Goal: Transaction & Acquisition: Purchase product/service

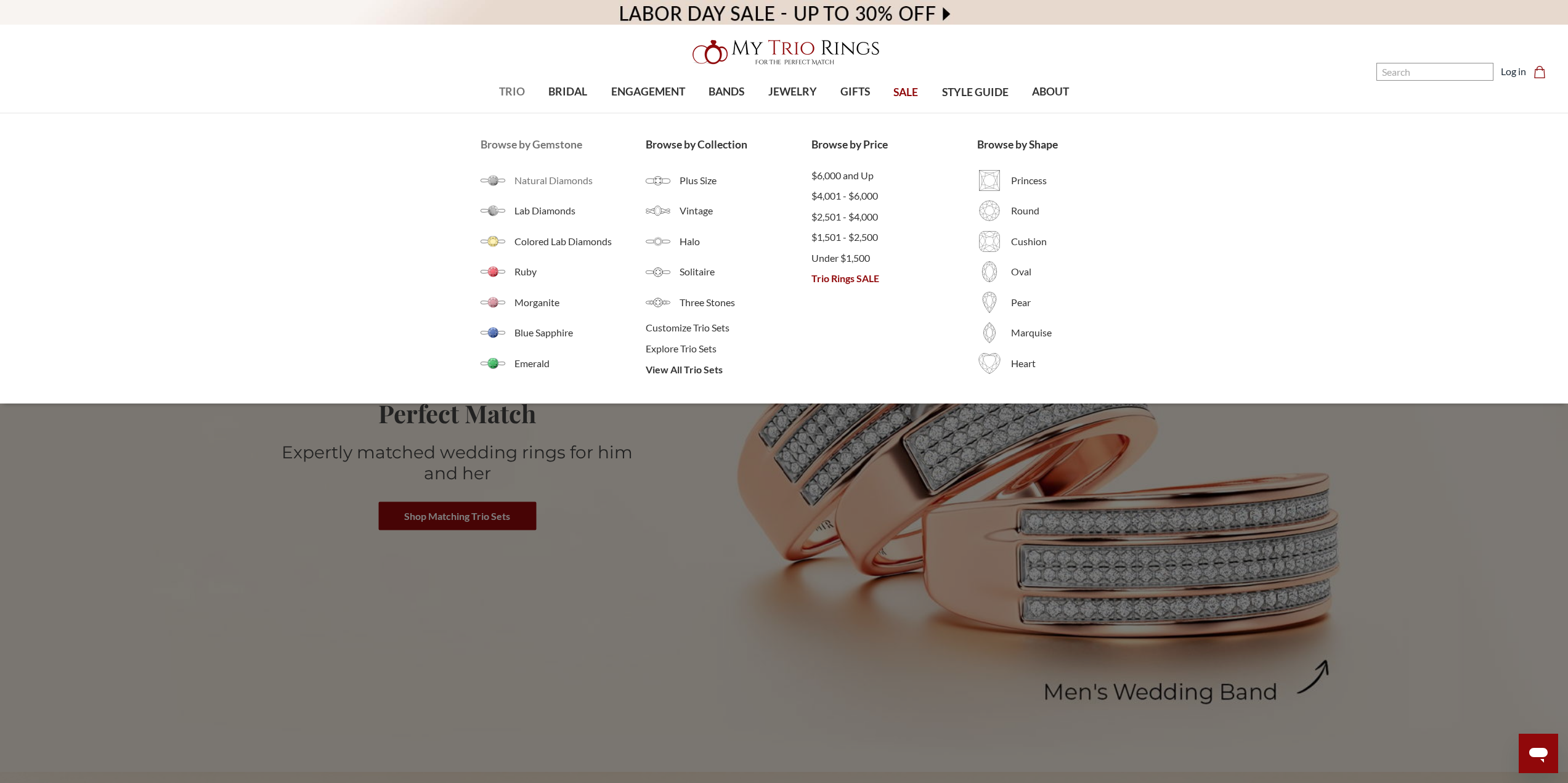
click at [550, 179] on span "Natural Diamonds" at bounding box center [580, 181] width 132 height 15
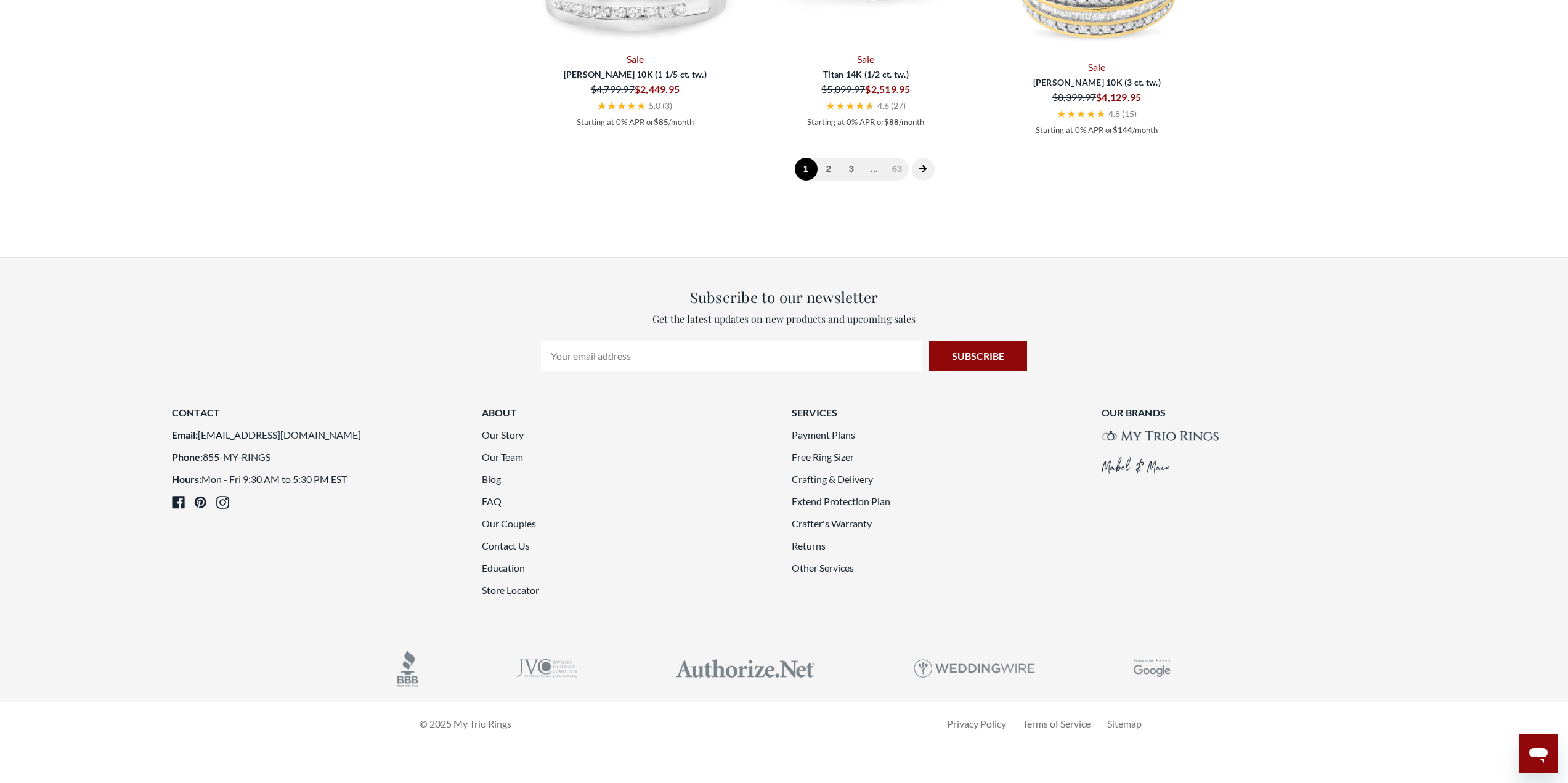
scroll to position [3451, 0]
click at [828, 181] on link "2" at bounding box center [829, 169] width 23 height 23
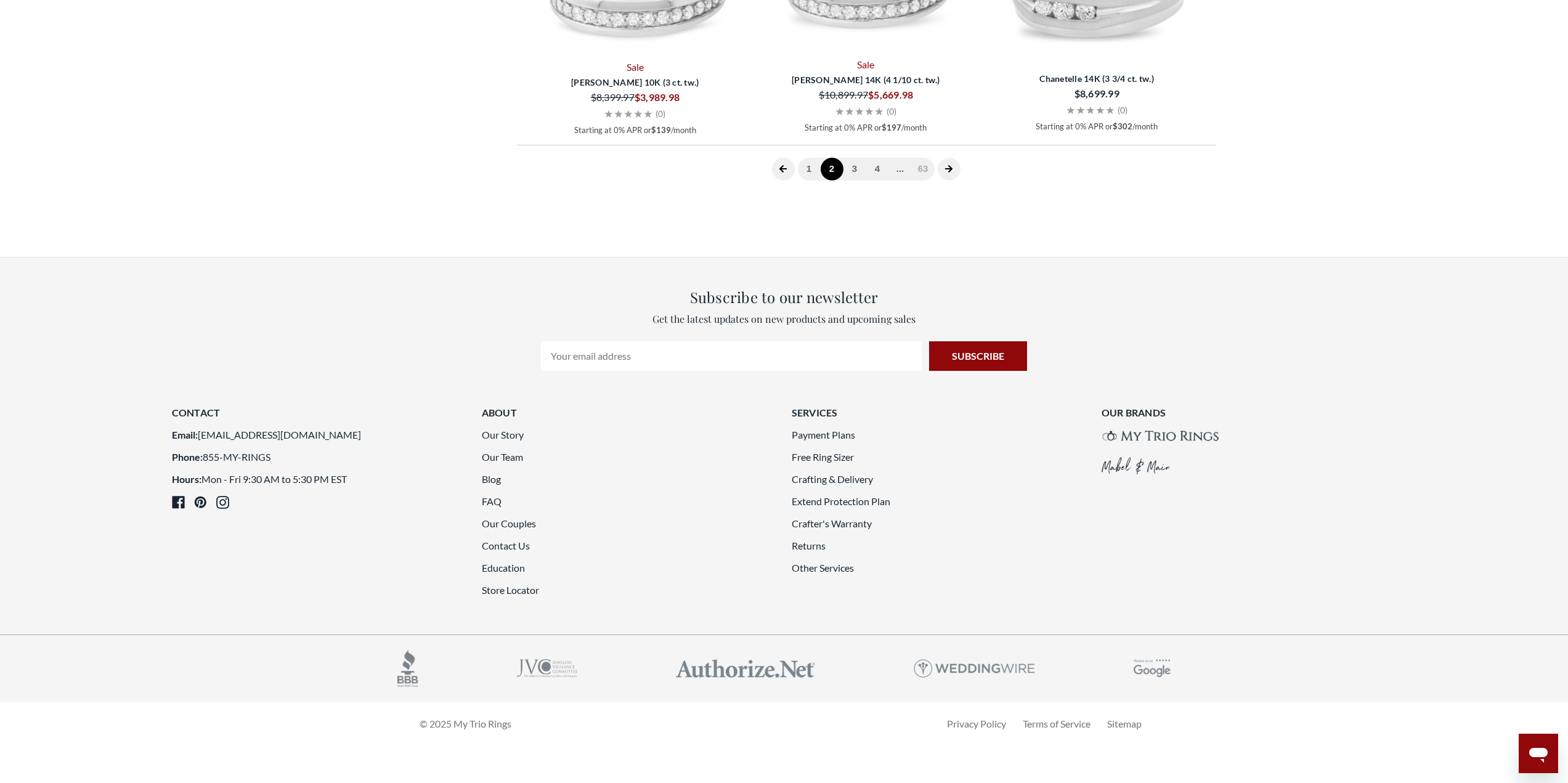
scroll to position [3420, 0]
click at [858, 181] on link "3" at bounding box center [855, 169] width 23 height 23
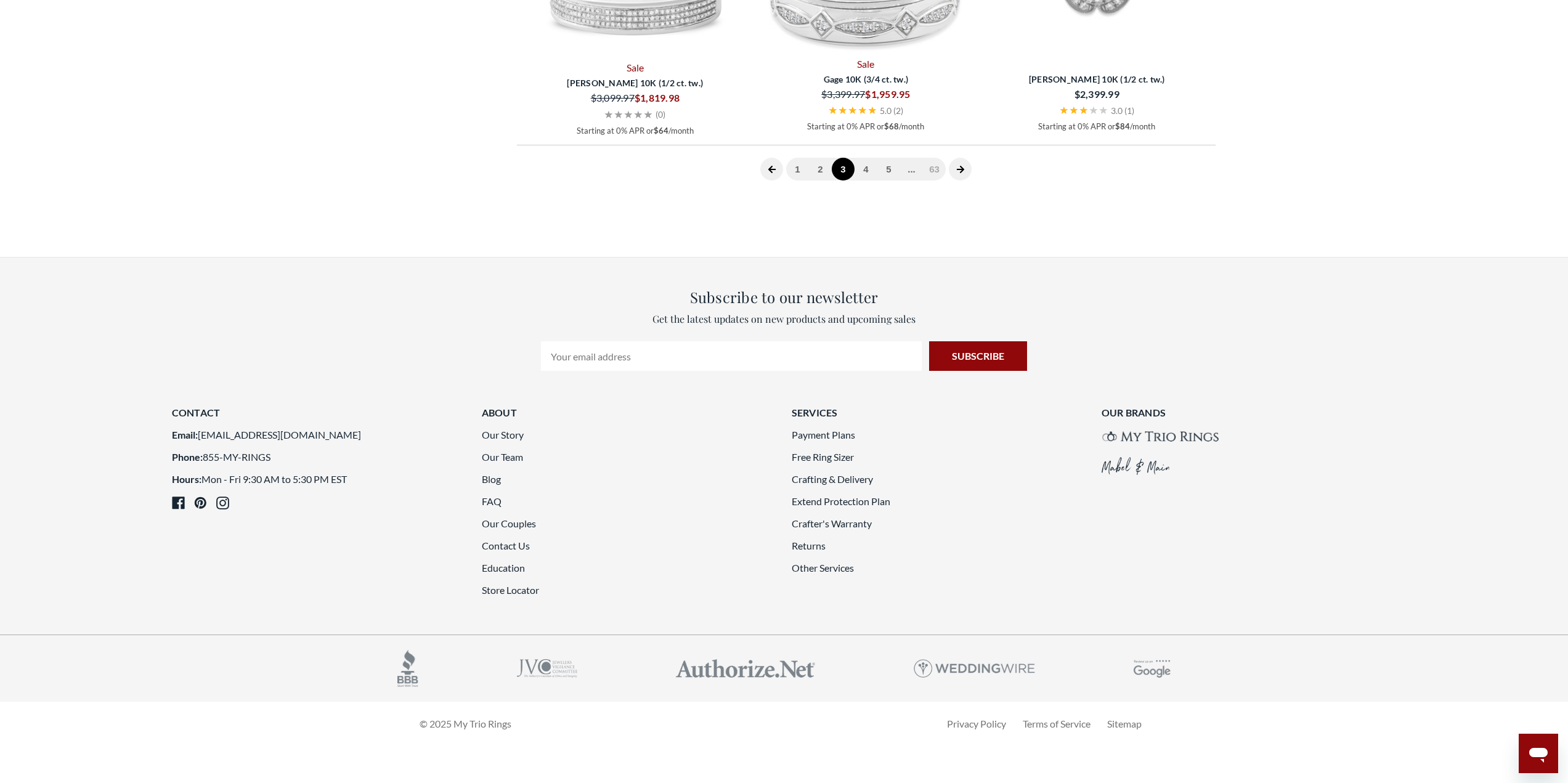
scroll to position [3420, 0]
click at [859, 181] on link "4" at bounding box center [866, 169] width 23 height 23
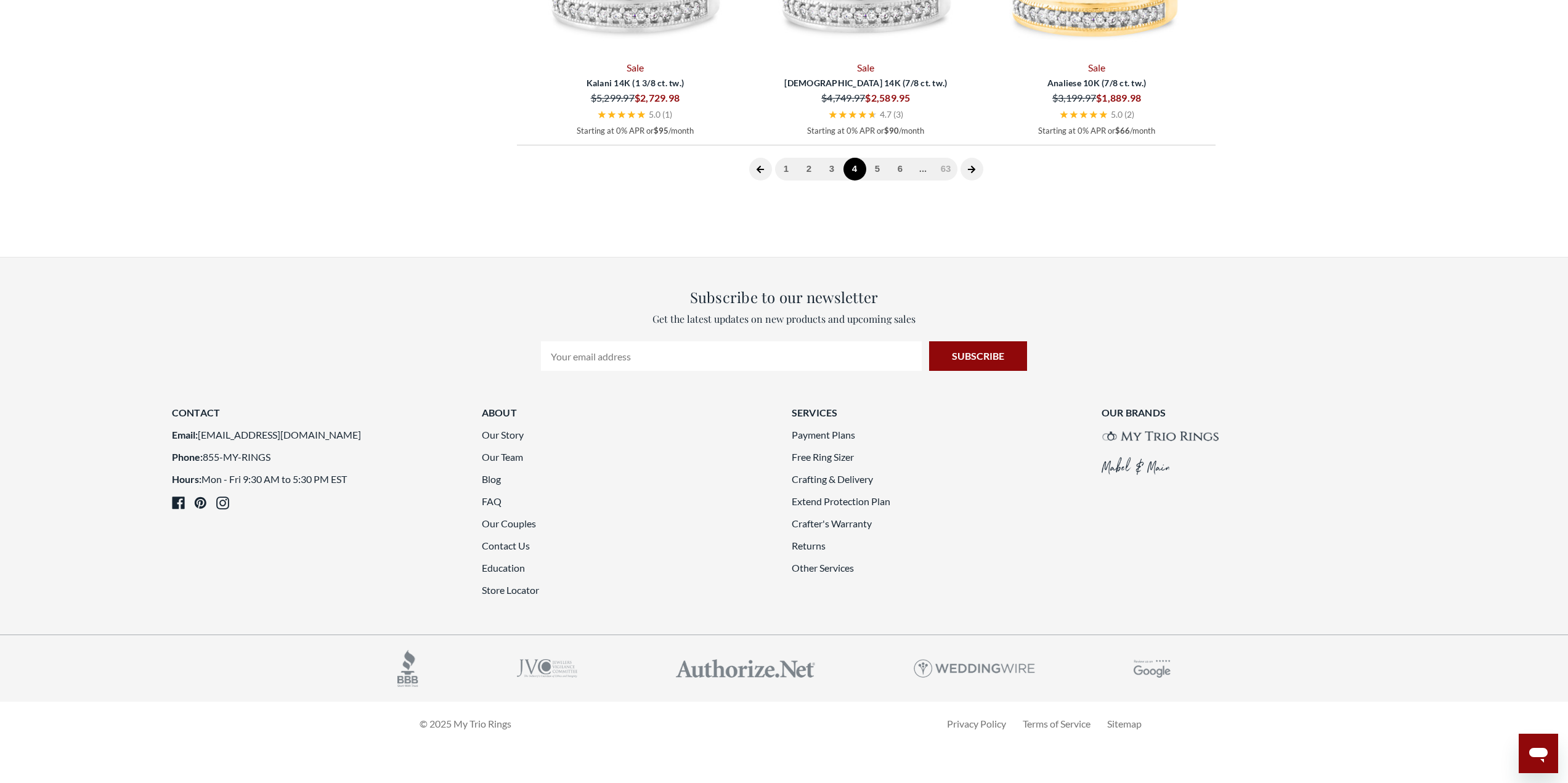
scroll to position [3576, 0]
click at [879, 171] on link "5" at bounding box center [878, 169] width 23 height 23
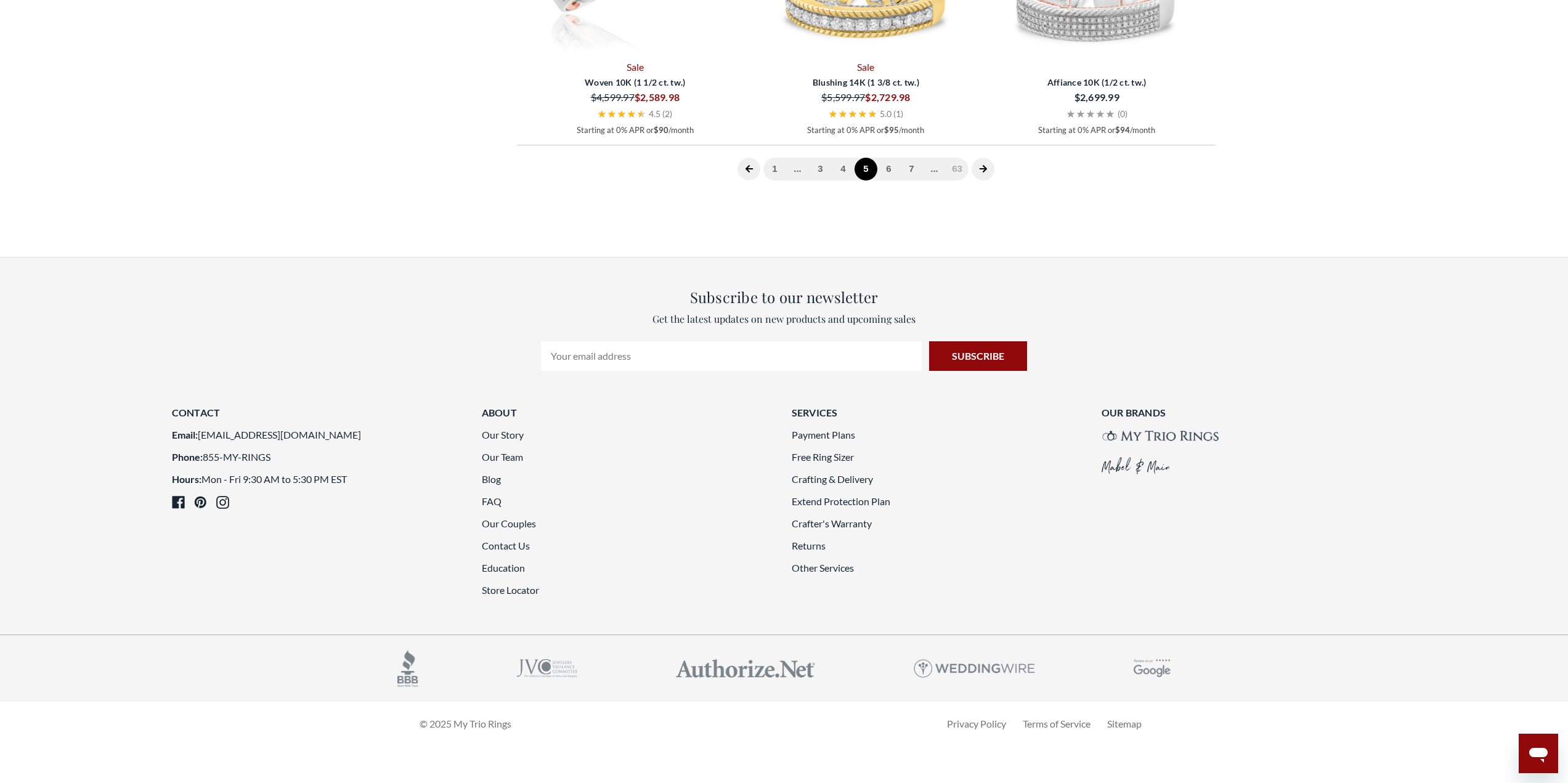
scroll to position [3420, 0]
click at [893, 181] on link "6" at bounding box center [889, 169] width 23 height 23
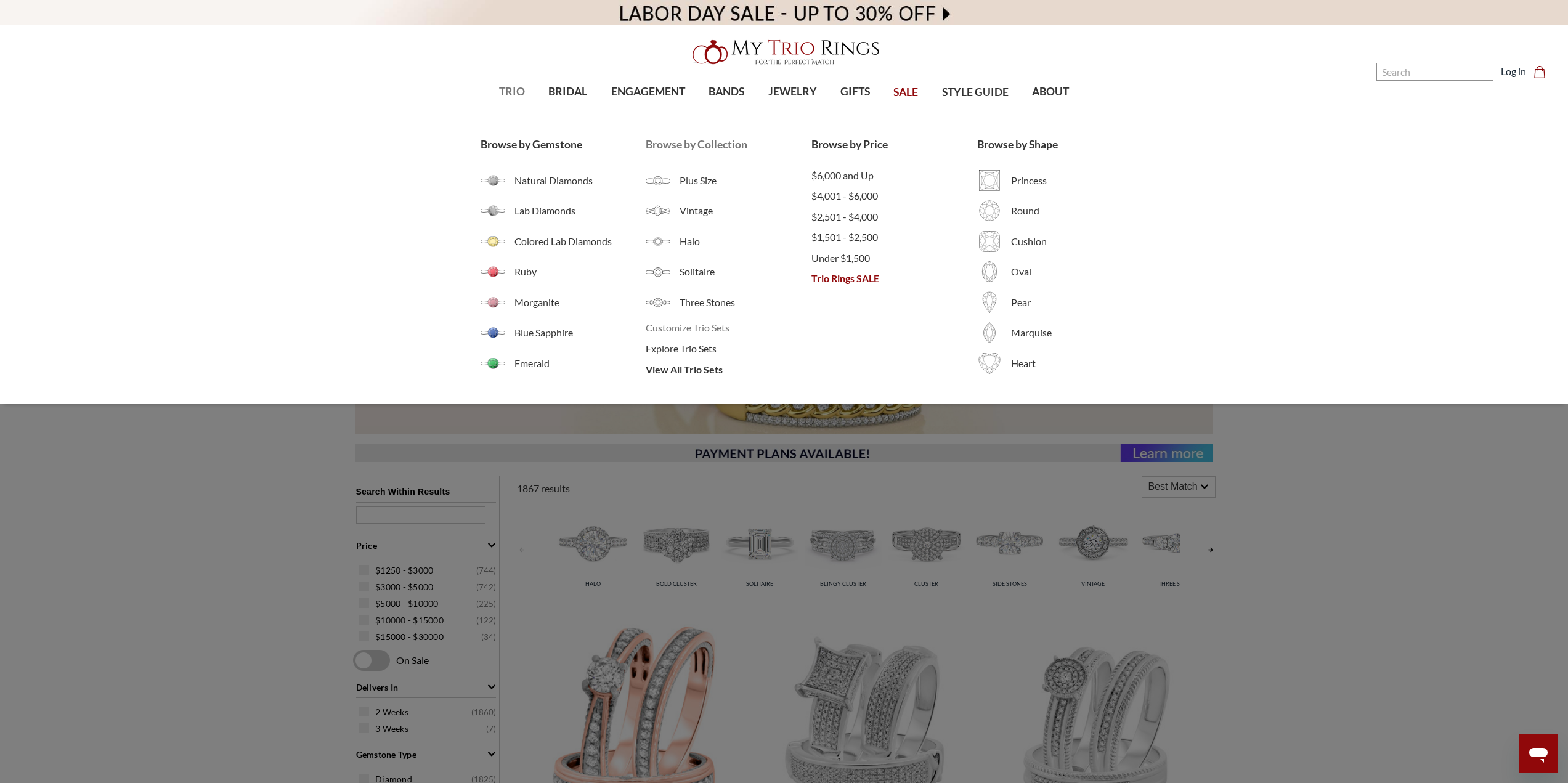
click at [684, 328] on span "Customize Trio Sets" at bounding box center [728, 328] width 166 height 15
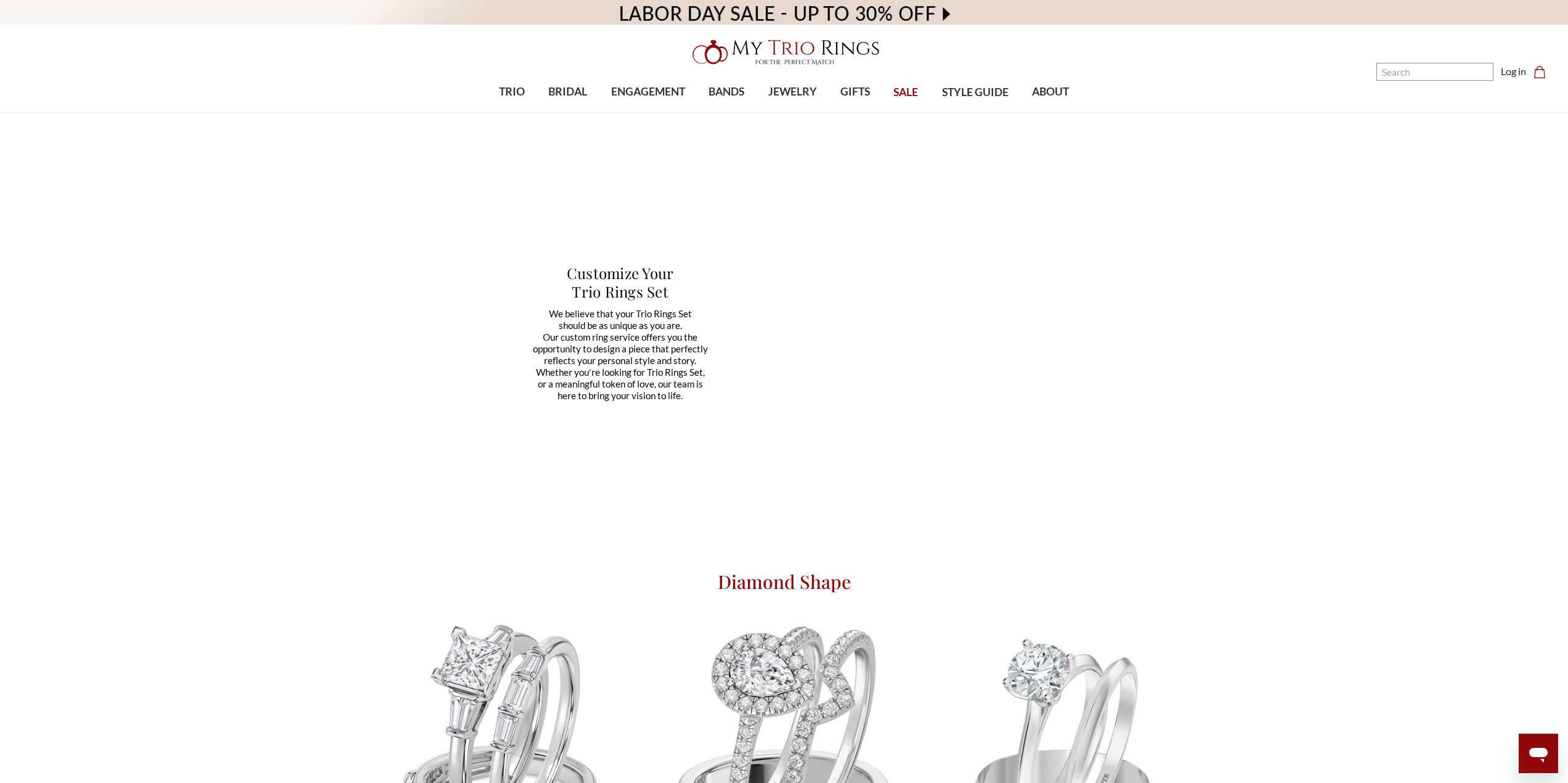
scroll to position [493, 0]
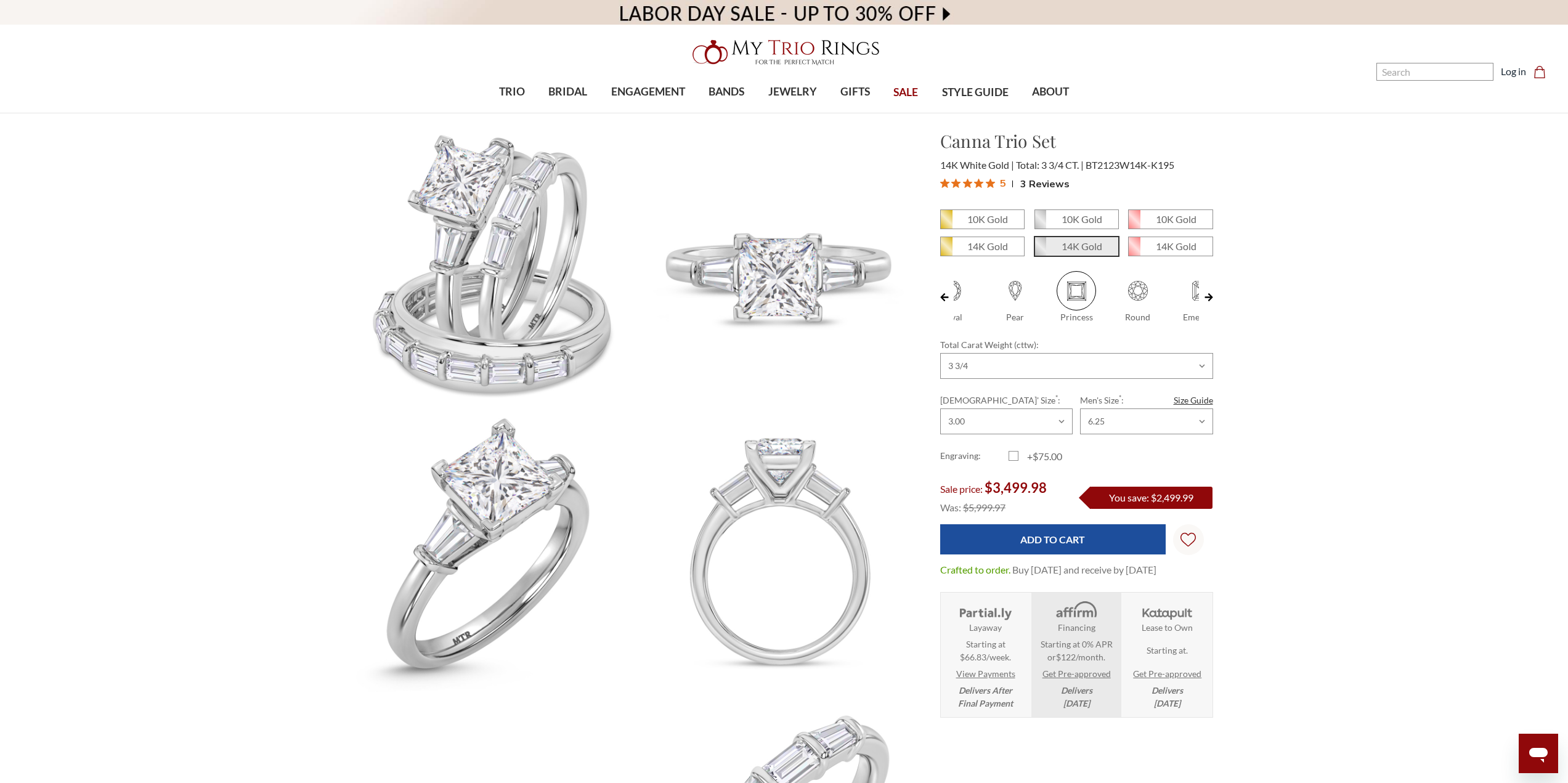
drag, startPoint x: 1012, startPoint y: 297, endPoint x: 997, endPoint y: 305, distance: 17.0
click at [1012, 297] on span at bounding box center [1015, 291] width 39 height 39
click at [990, 318] on input "Pear" at bounding box center [990, 318] width 1 height 1
radio input "true"
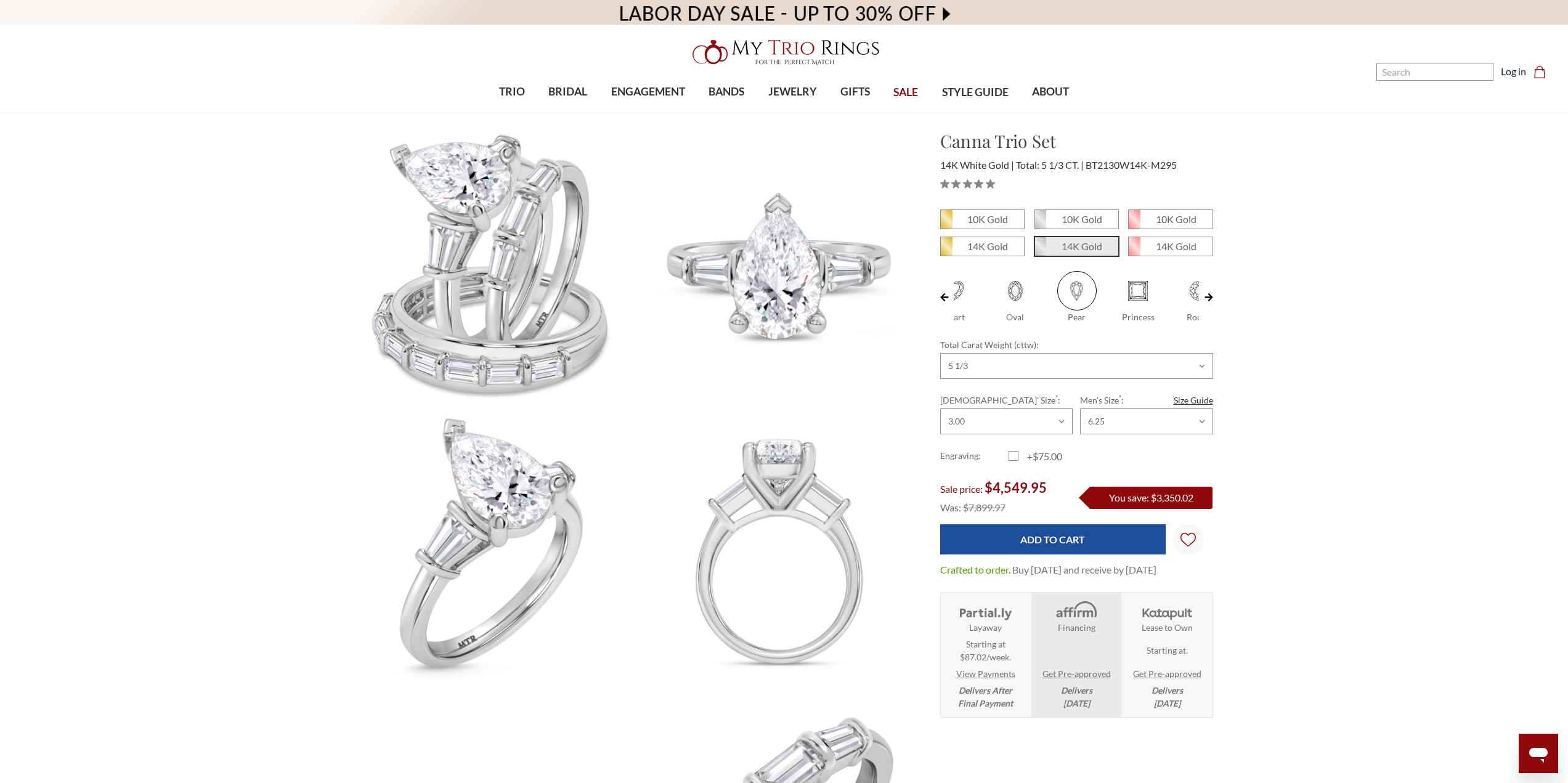
click at [946, 296] on link at bounding box center [944, 297] width 9 height 53
click at [982, 297] on span at bounding box center [984, 291] width 39 height 39
click at [960, 318] on input "Cushion" at bounding box center [959, 318] width 1 height 1
radio input "true"
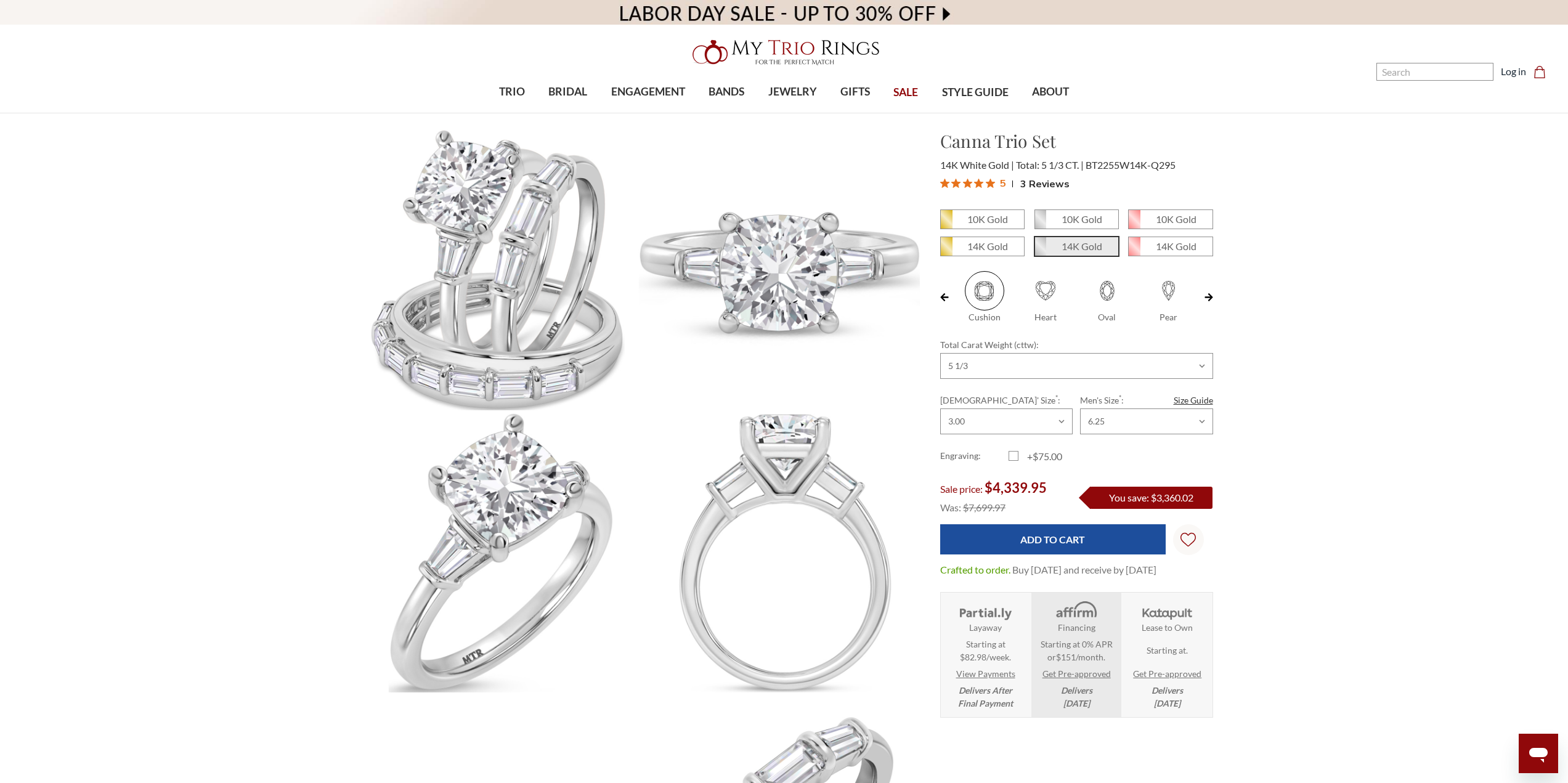
click at [1214, 299] on div "10K Gold 10K Gold" at bounding box center [1076, 463] width 293 height 508
click at [1213, 299] on div "10K Gold 10K Gold" at bounding box center [1076, 463] width 293 height 508
click at [1209, 297] on link at bounding box center [1209, 297] width 9 height 53
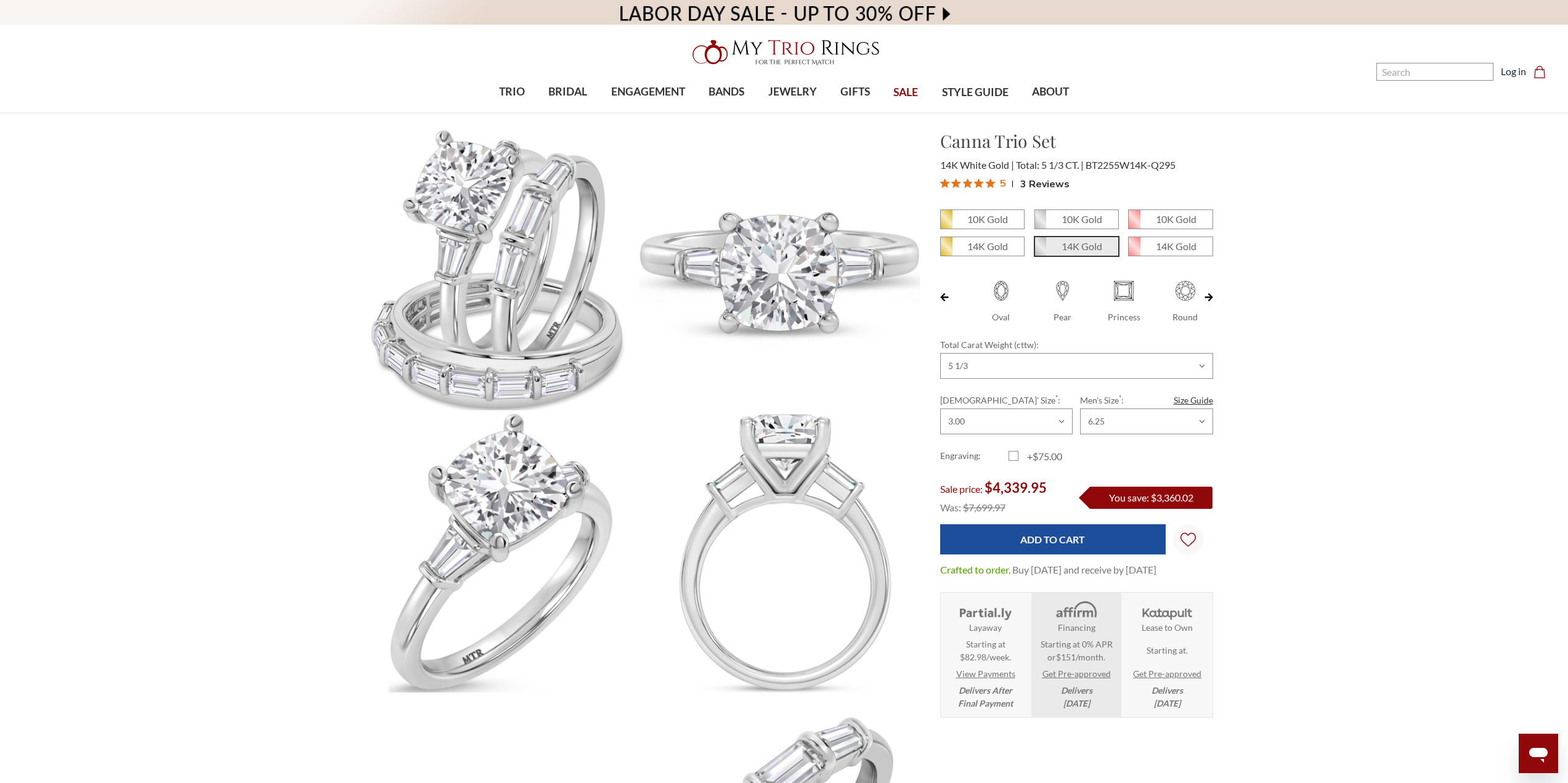
click at [1209, 297] on link at bounding box center [1209, 297] width 9 height 53
drag, startPoint x: 1209, startPoint y: 297, endPoint x: 1187, endPoint y: 299, distance: 22.1
click at [1208, 297] on link at bounding box center [1209, 297] width 9 height 53
click at [1168, 296] on span at bounding box center [1168, 291] width 39 height 39
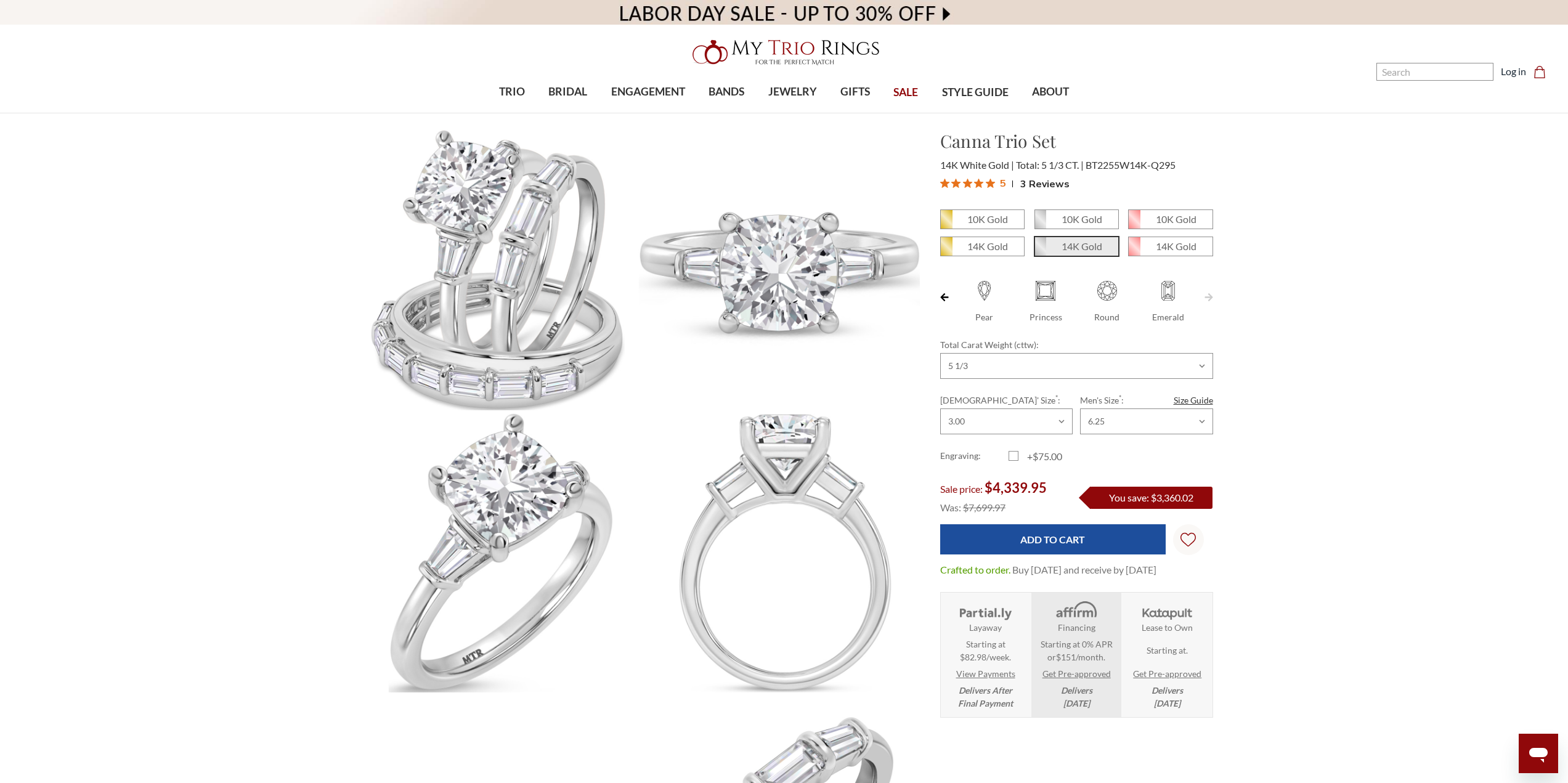
click at [1144, 318] on input "Emerald" at bounding box center [1143, 318] width 1 height 1
radio input "true"
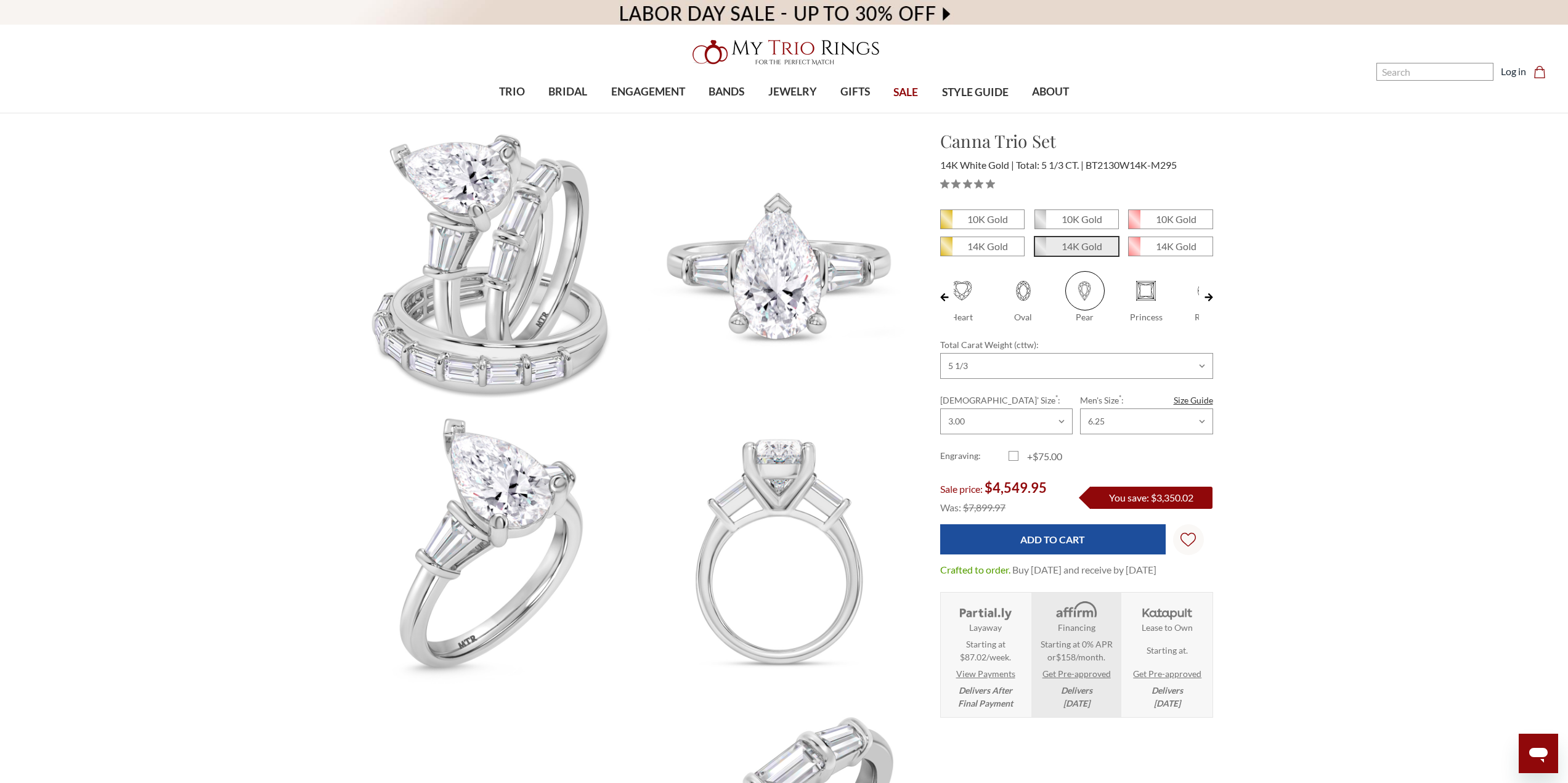
scroll to position [0, 92]
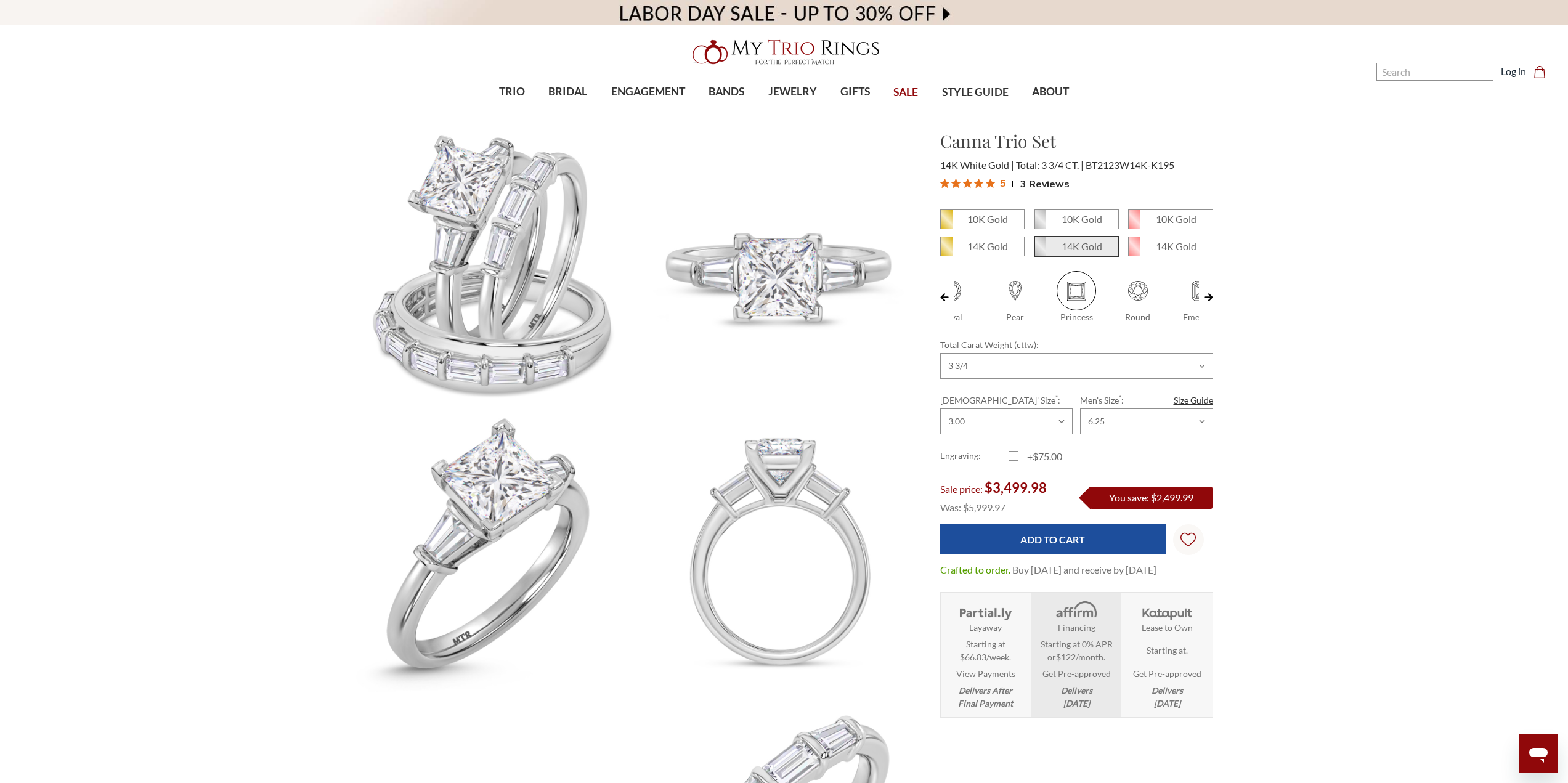
click at [805, 47] on img at bounding box center [784, 52] width 197 height 39
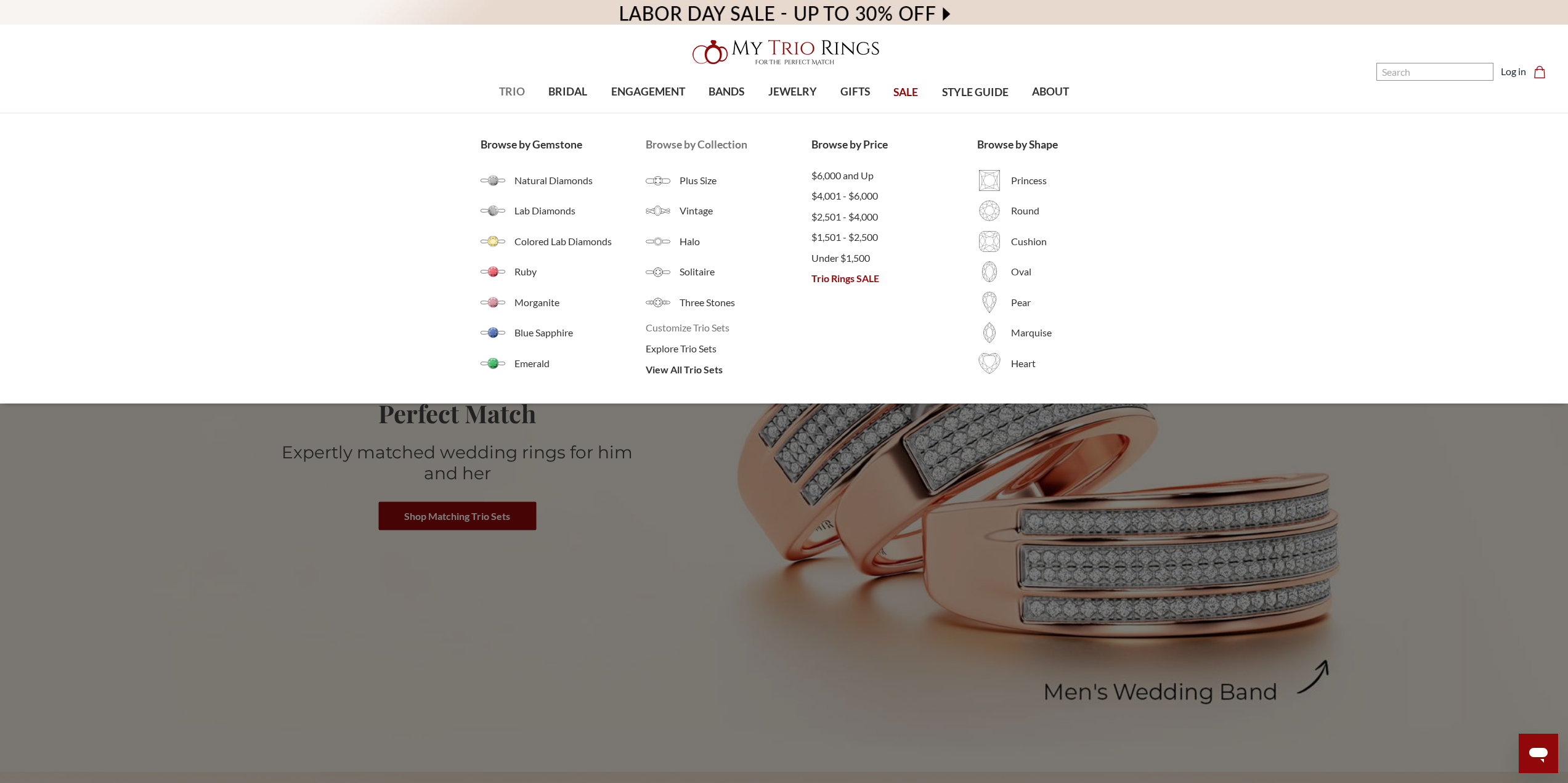
click at [698, 325] on span "Customize Trio Sets" at bounding box center [728, 328] width 166 height 15
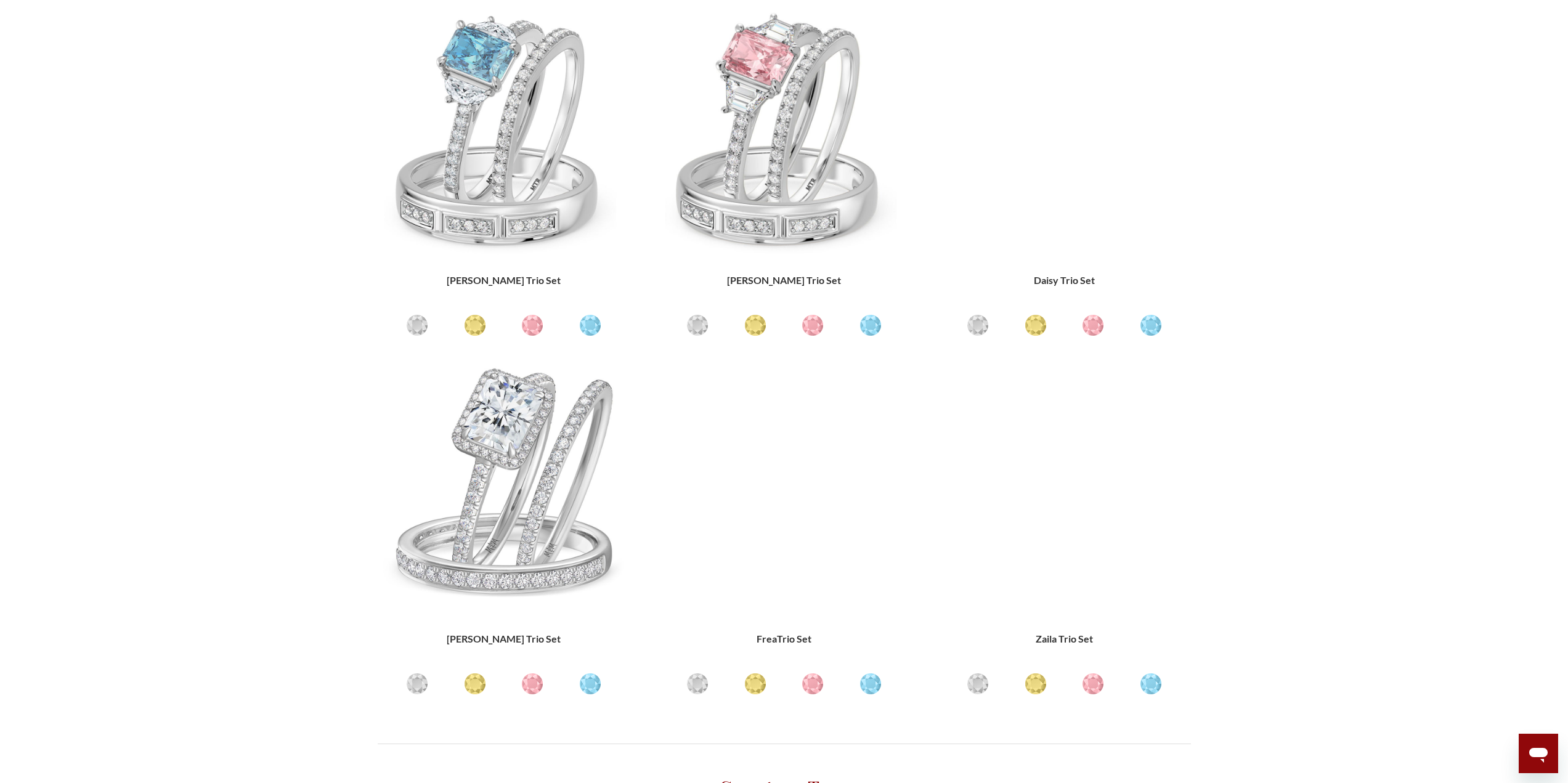
scroll to position [986, 0]
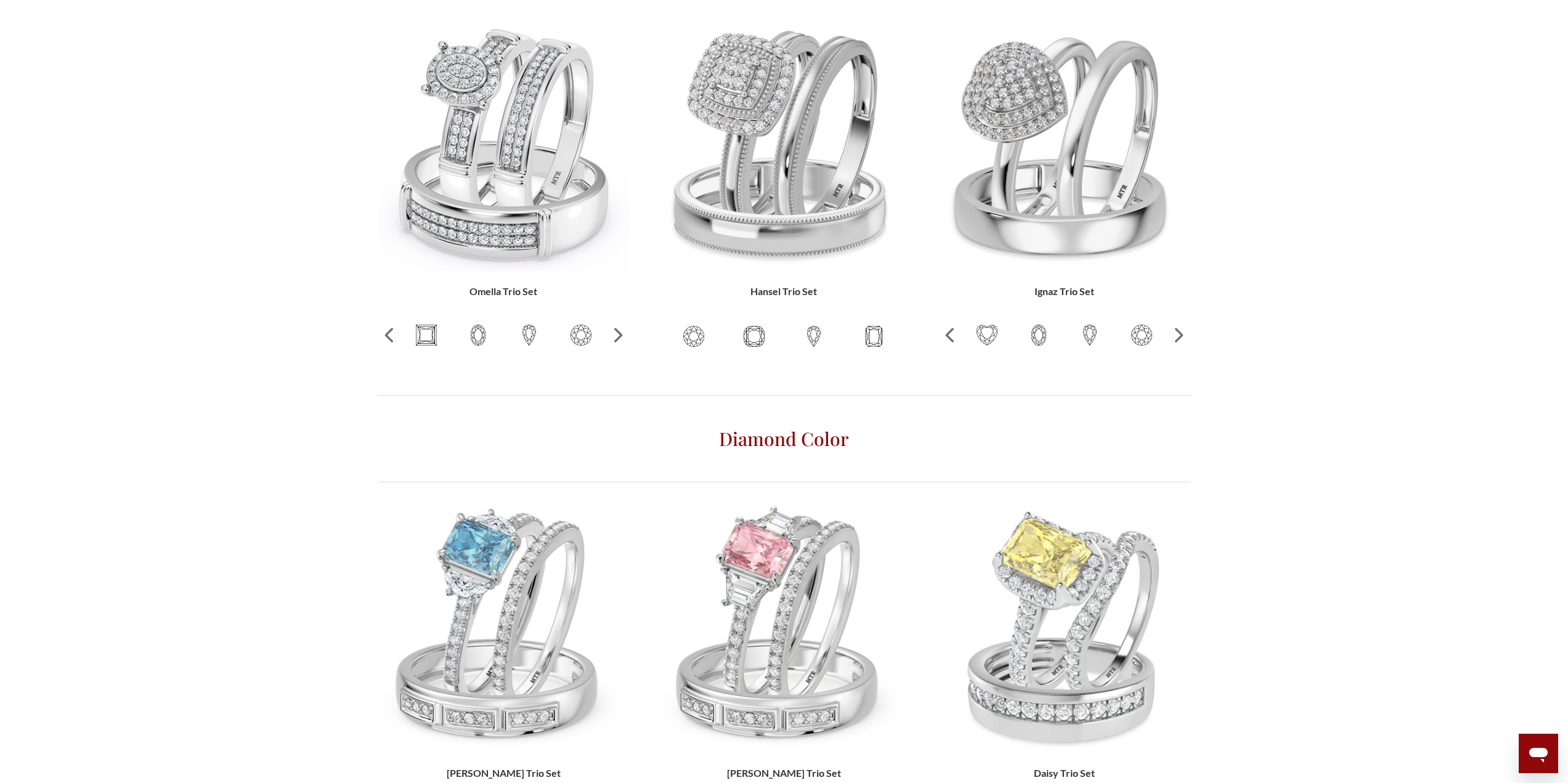
click at [494, 501] on img at bounding box center [504, 627] width 253 height 253
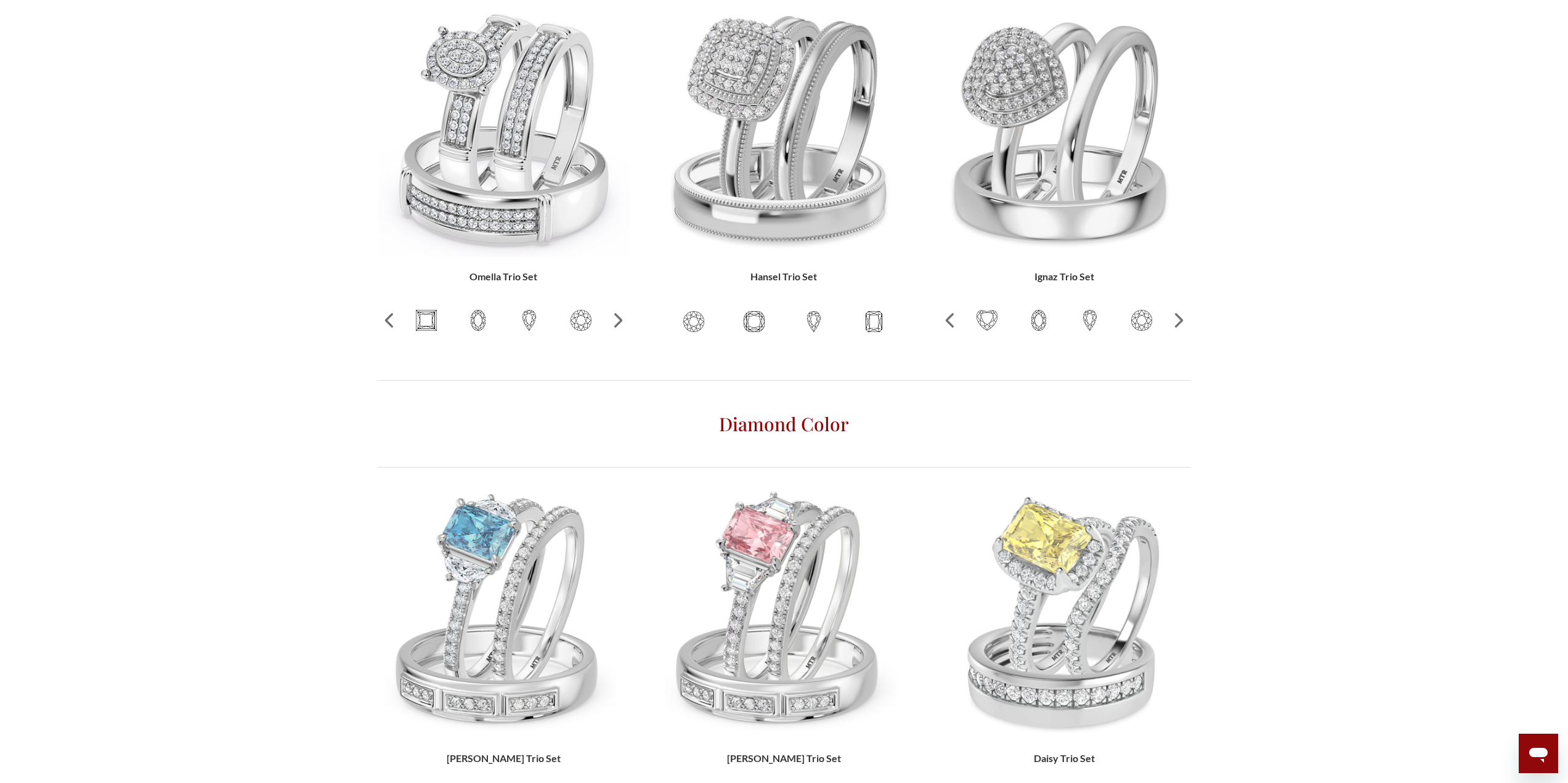
scroll to position [986, 0]
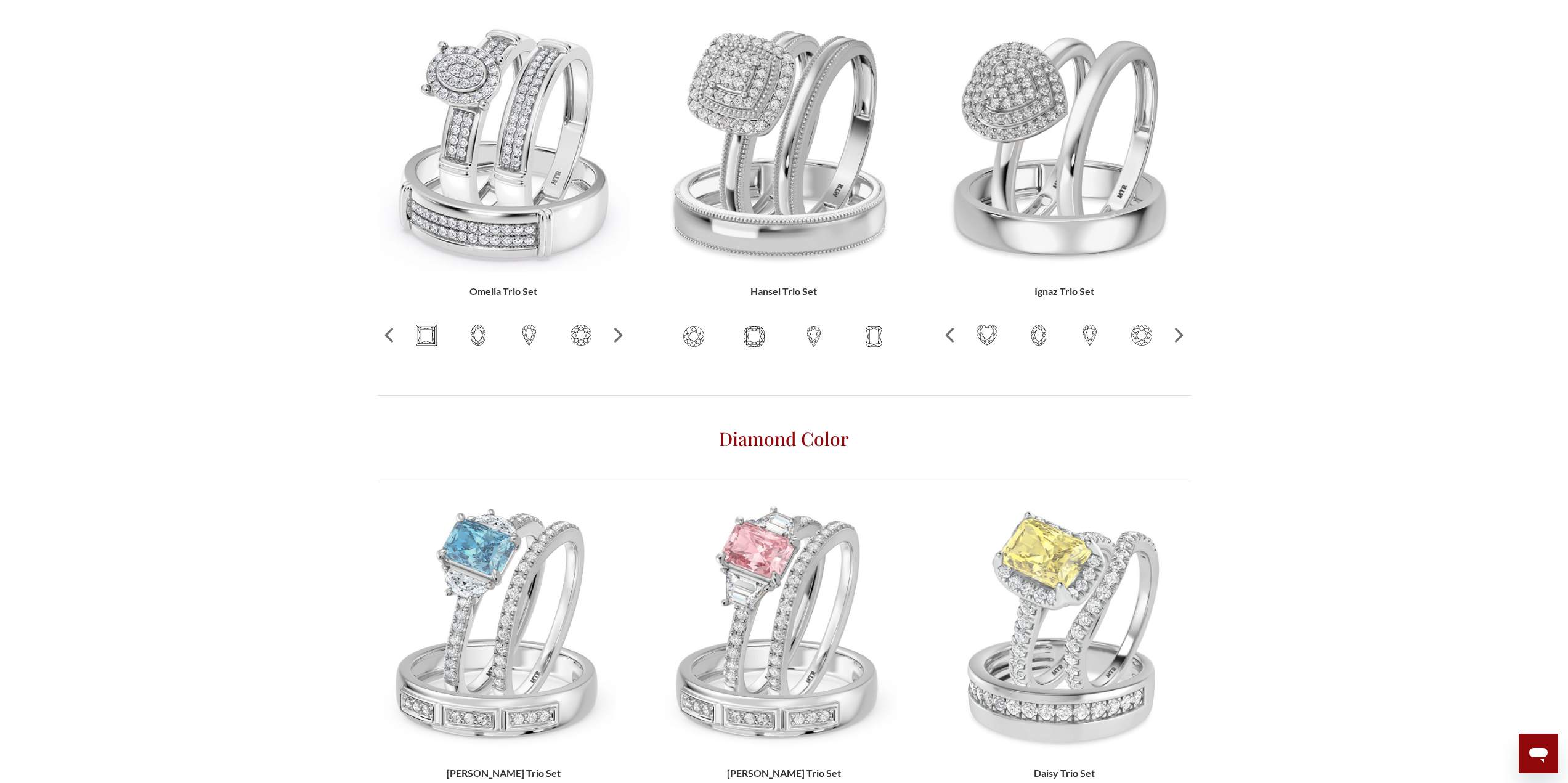
click at [808, 501] on img at bounding box center [784, 627] width 253 height 253
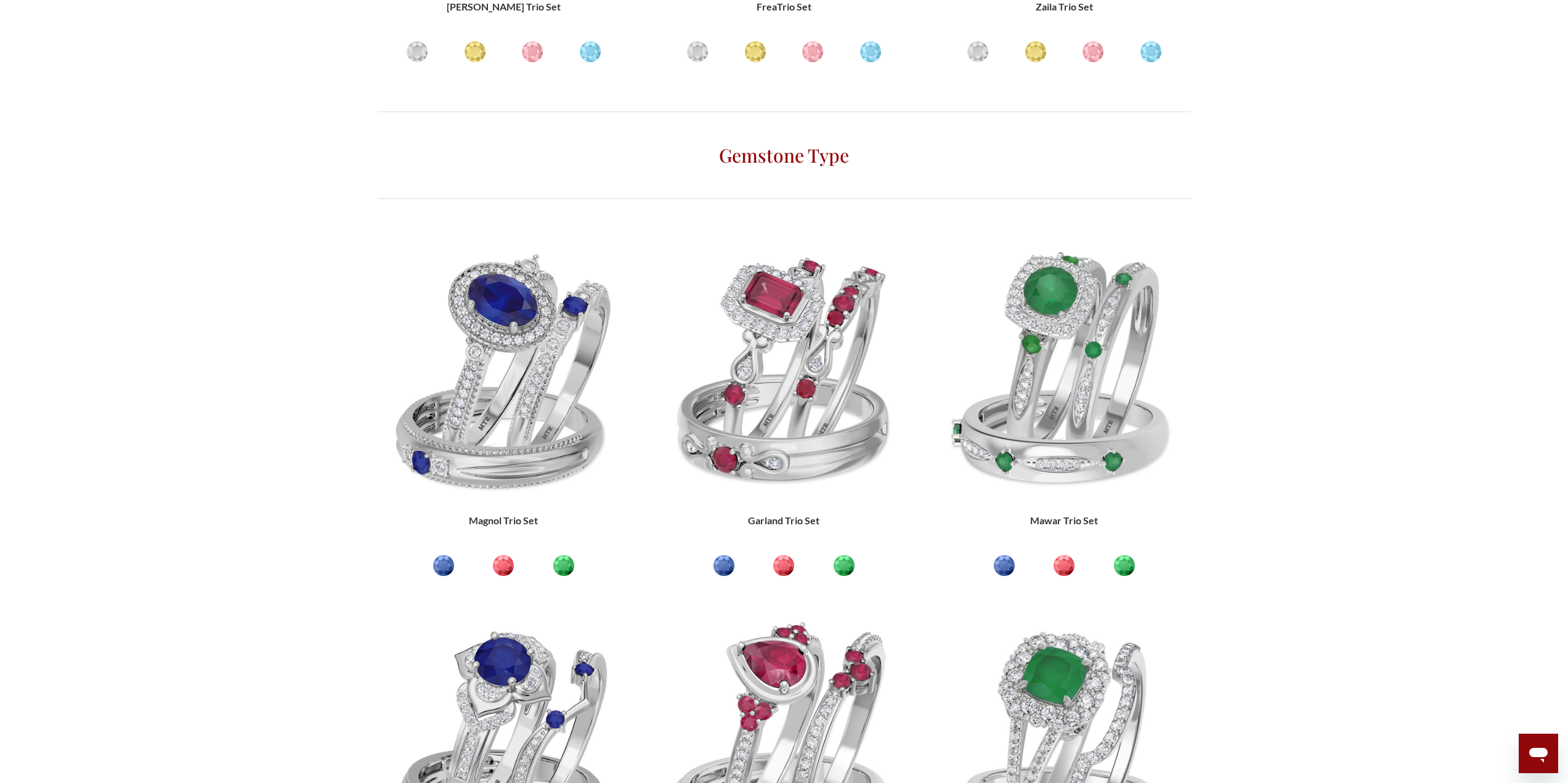
scroll to position [1548, 0]
